Goal: Information Seeking & Learning: Learn about a topic

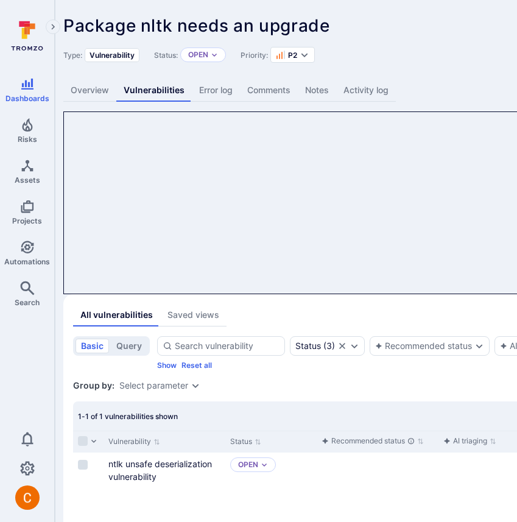
scroll to position [1, 0]
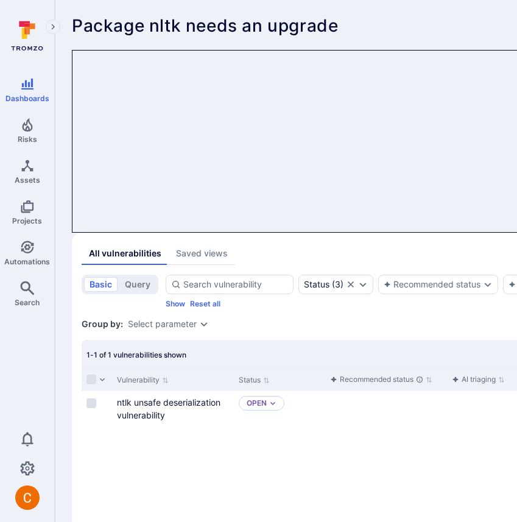
click at [436, 16] on div "Package nltk needs an upgrade ... Show more" at bounding box center [379, 25] width 614 height 19
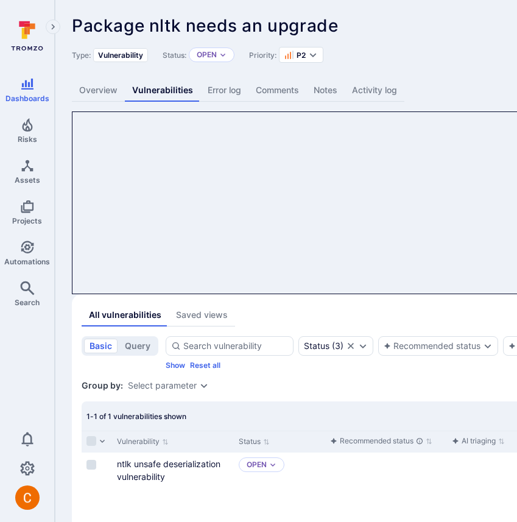
scroll to position [0, 0]
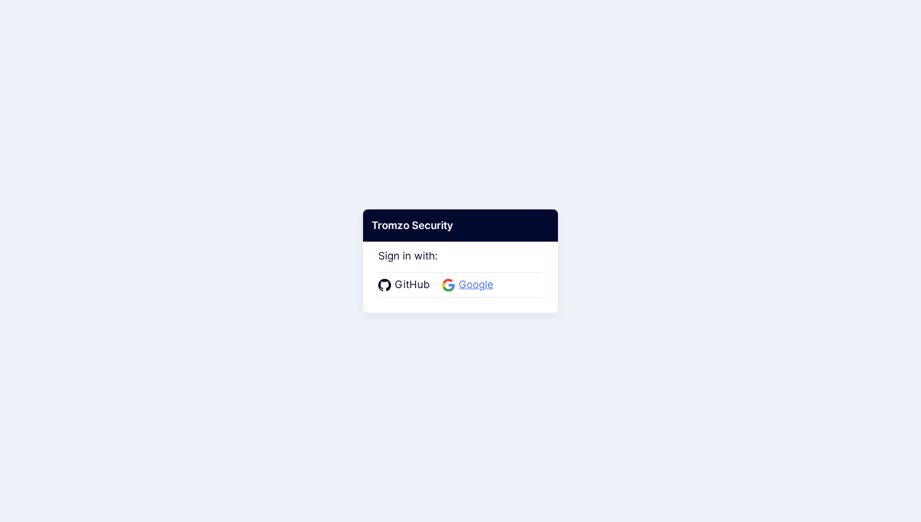
click at [444, 283] on icon at bounding box center [448, 284] width 13 height 13
